Goal: Transaction & Acquisition: Purchase product/service

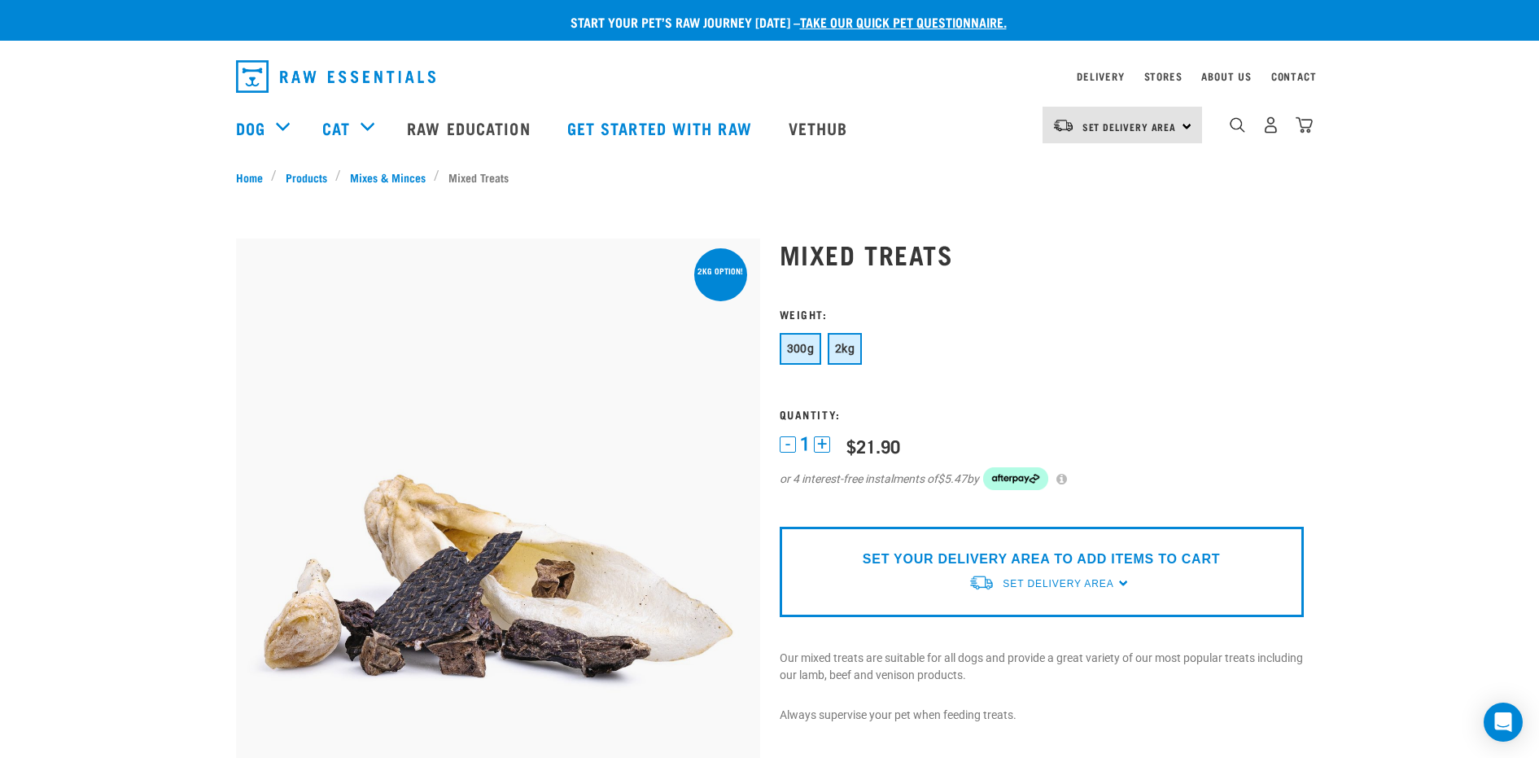
click at [849, 343] on span "2kg" at bounding box center [845, 348] width 20 height 13
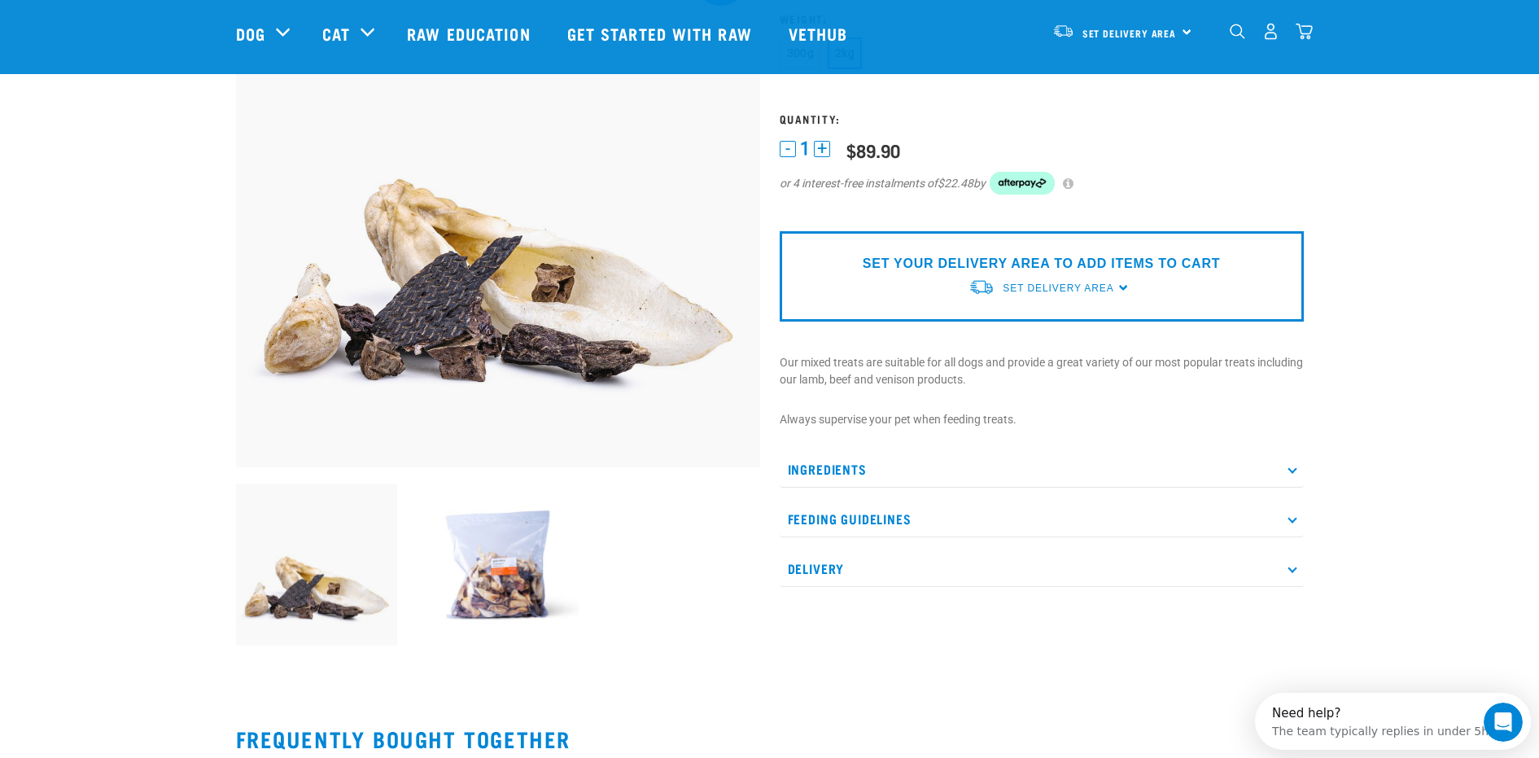
click at [1291, 522] on icon at bounding box center [1291, 518] width 9 height 9
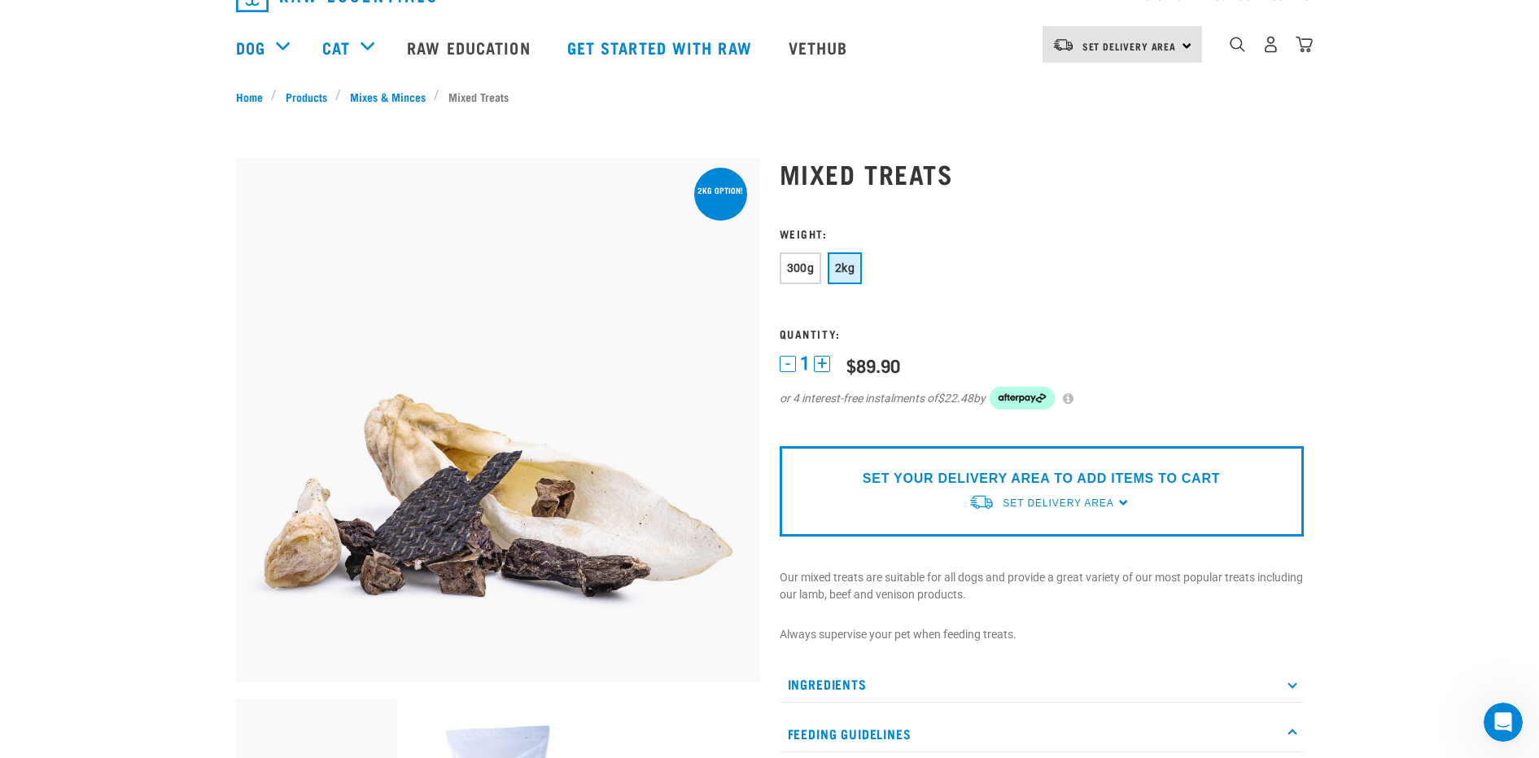
scroll to position [5, 0]
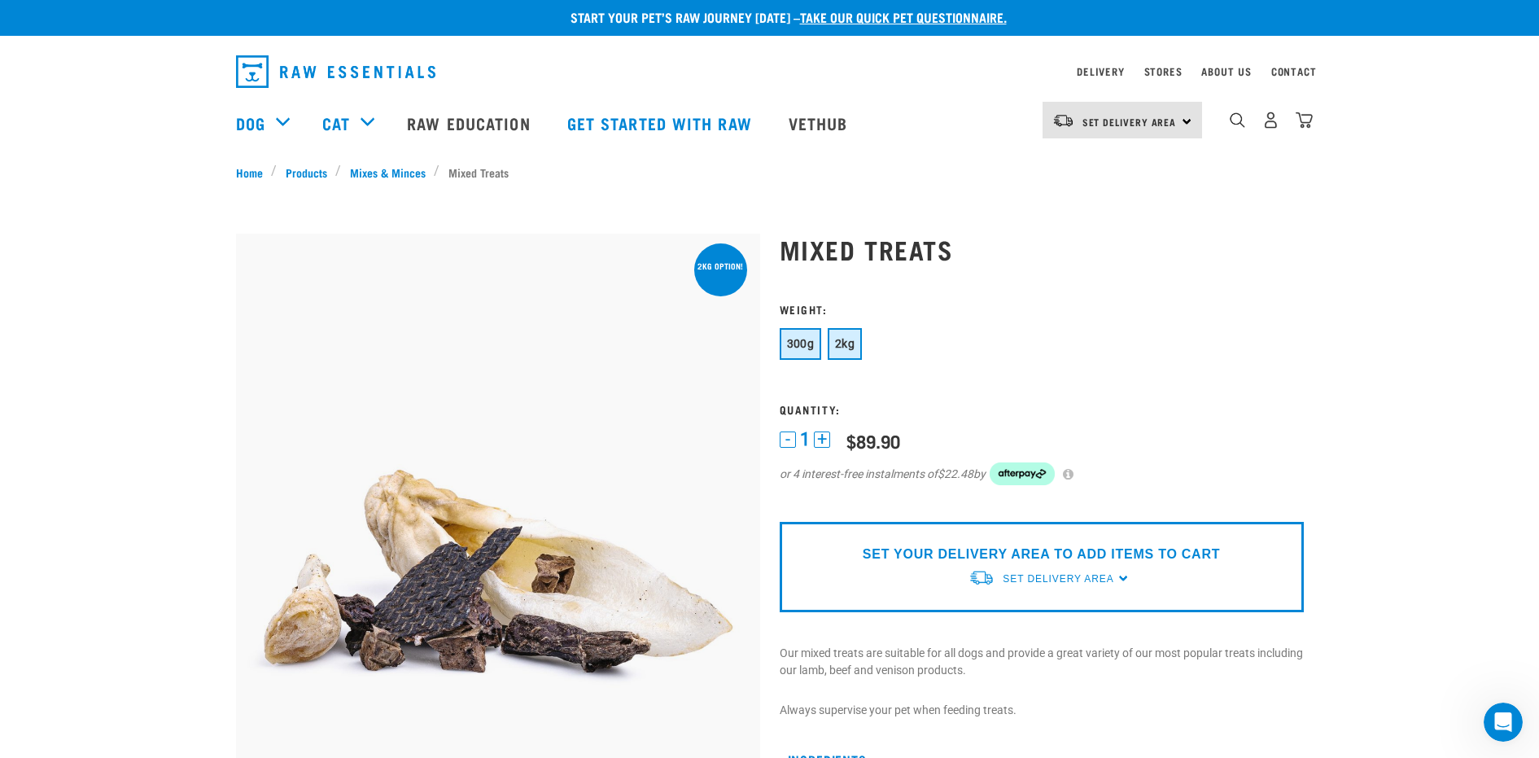
click at [787, 346] on span "300g" at bounding box center [801, 343] width 28 height 13
click at [835, 348] on span "2kg" at bounding box center [845, 343] width 20 height 13
click at [822, 119] on link "Vethub" at bounding box center [820, 122] width 96 height 65
